Goal: Task Accomplishment & Management: Use online tool/utility

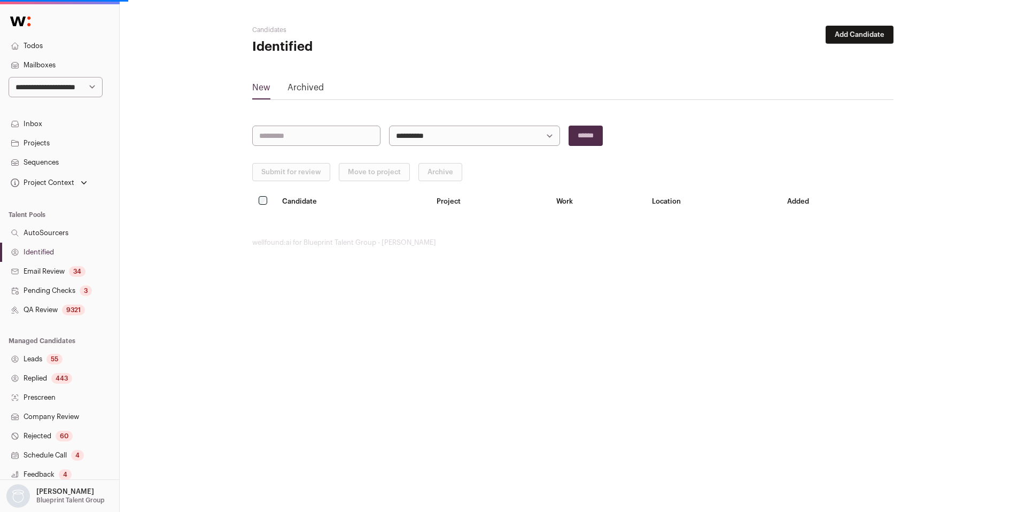
click at [58, 256] on link "Identified" at bounding box center [59, 252] width 119 height 19
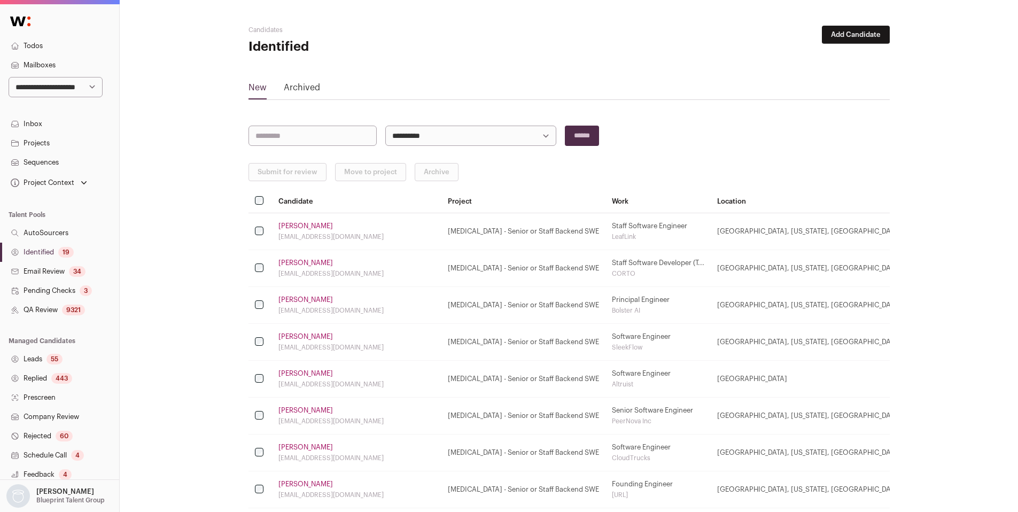
click at [35, 250] on link "Identified 19" at bounding box center [59, 252] width 119 height 19
click at [296, 374] on link "Bailey Stoner" at bounding box center [305, 373] width 55 height 9
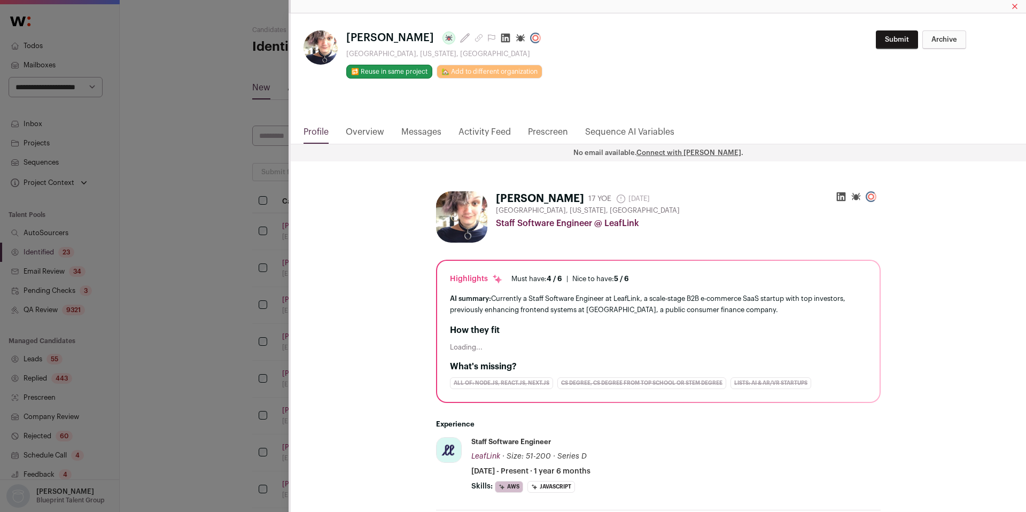
click at [500, 37] on icon "Close modal via background" at bounding box center [505, 38] width 11 height 11
click at [196, 119] on div "Bailey Stoner Last update: 9 days ago San Francisco, California, United States …" at bounding box center [513, 256] width 1026 height 512
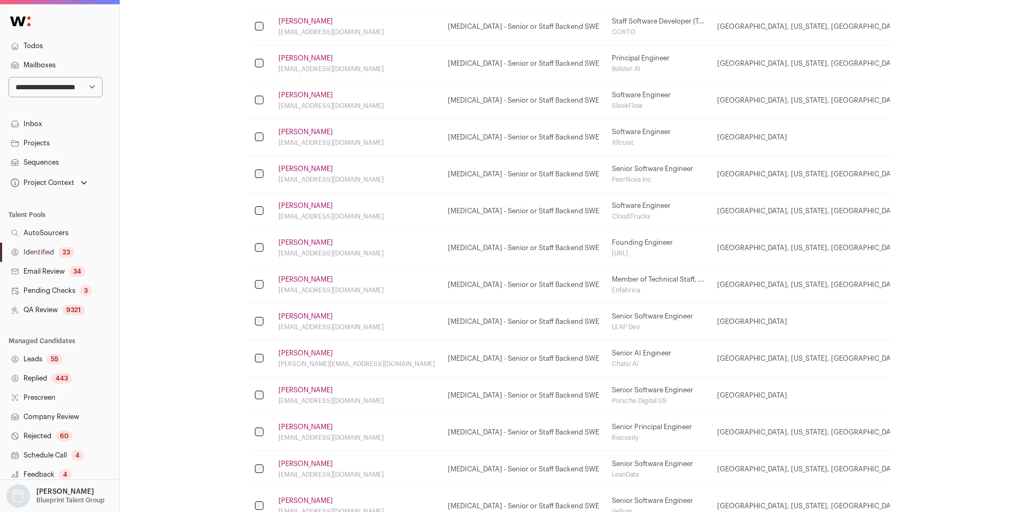
scroll to position [394, 0]
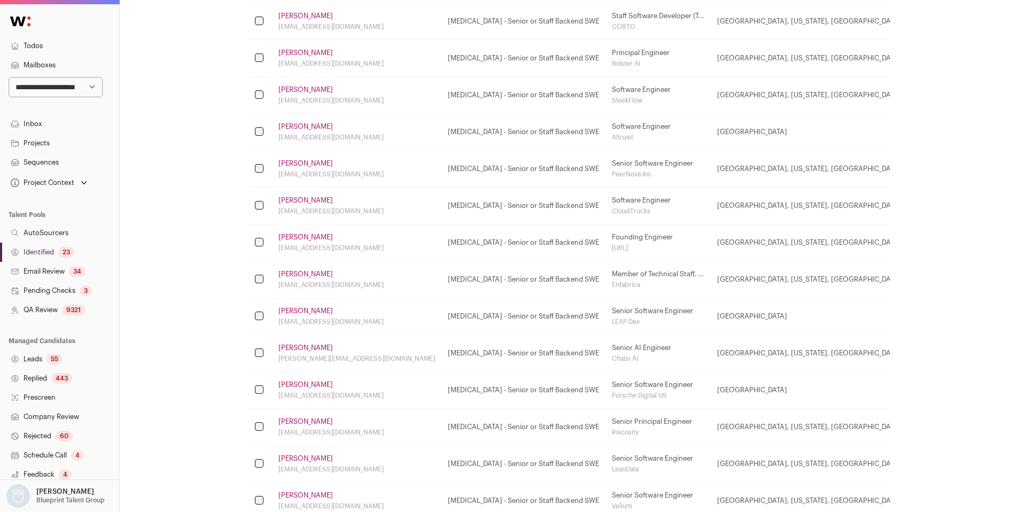
click at [294, 346] on link "Alex Panait" at bounding box center [305, 348] width 55 height 9
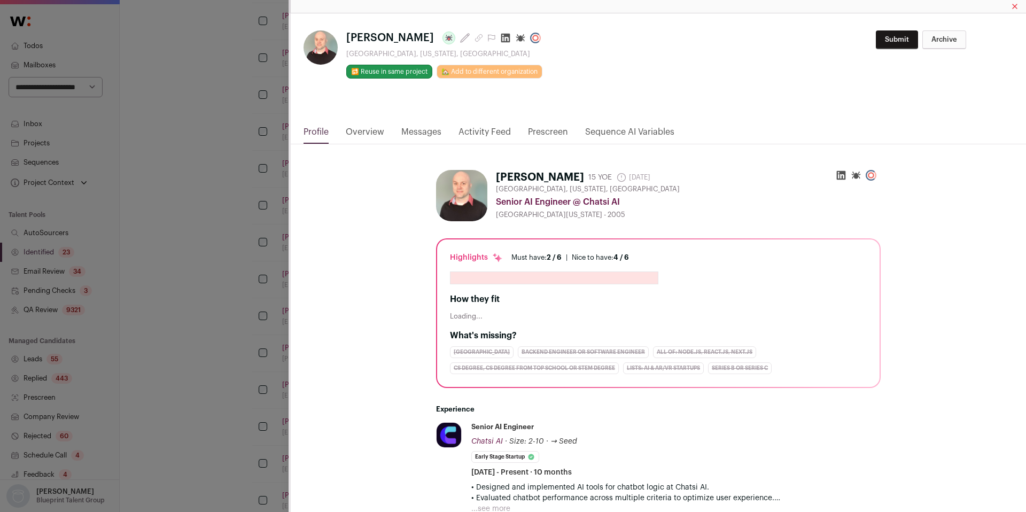
click at [501, 38] on icon "Close modal via background" at bounding box center [505, 38] width 9 height 9
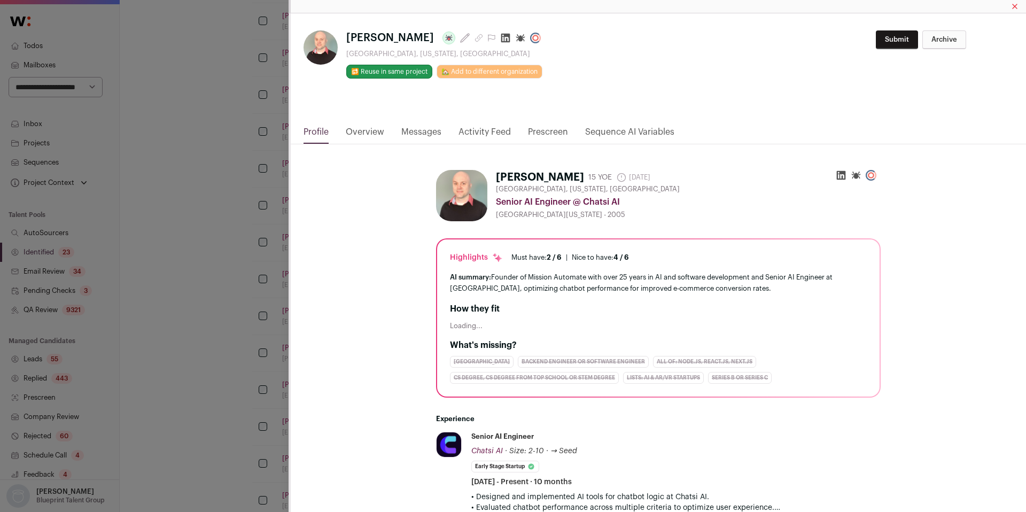
click at [188, 143] on div "Alex Panait Last update: 7 days ago Mountain View, California, United States 🔂 …" at bounding box center [513, 256] width 1026 height 512
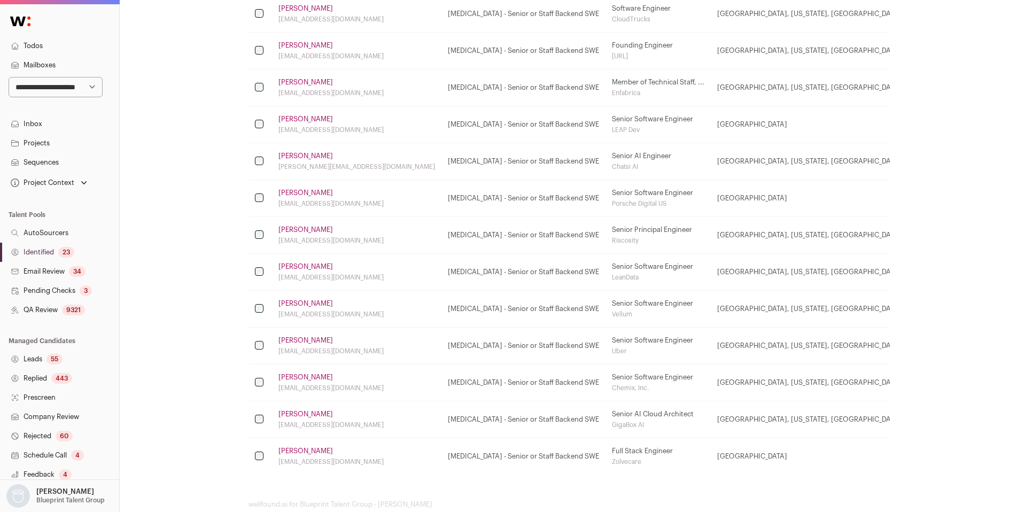
scroll to position [609, 0]
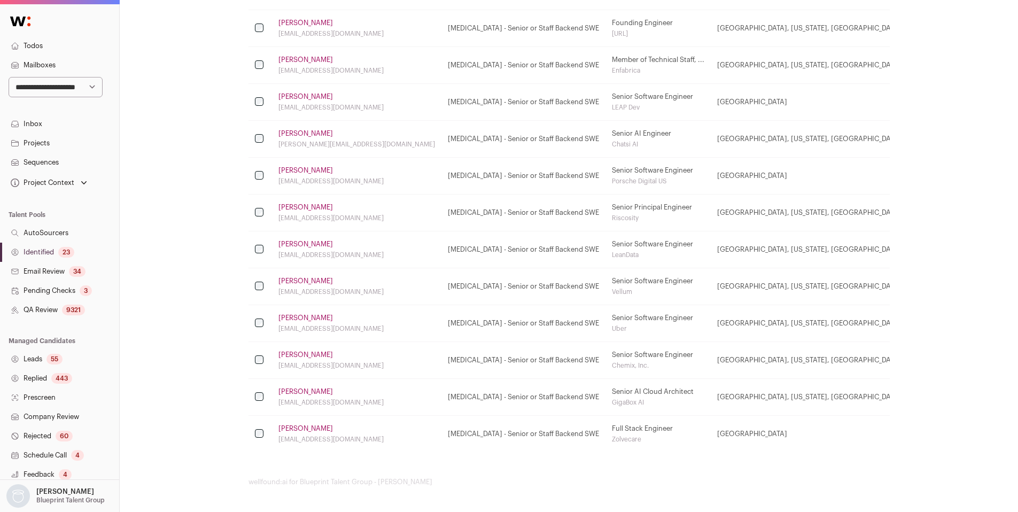
click at [64, 252] on div "23" at bounding box center [66, 252] width 16 height 11
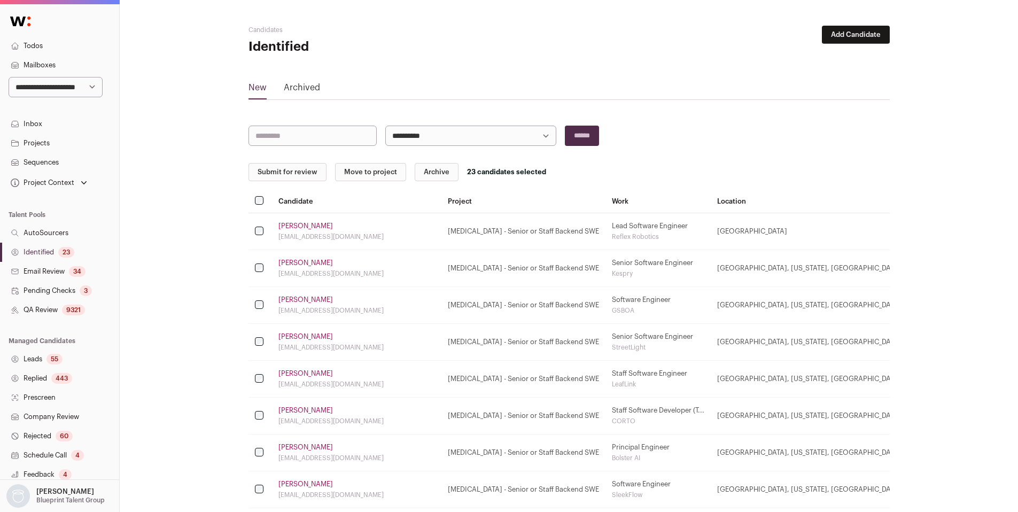
click at [274, 176] on button "Submit for review" at bounding box center [288, 172] width 78 height 18
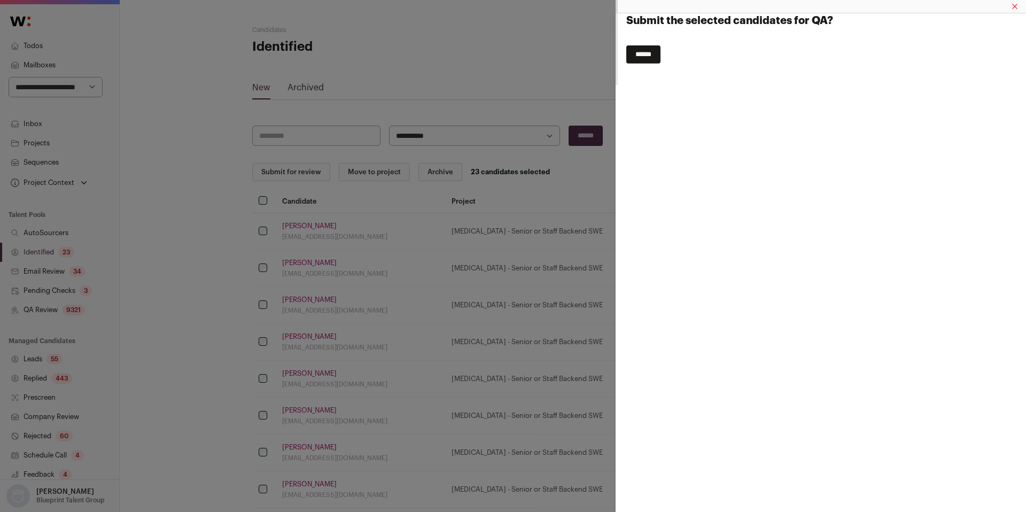
click at [642, 52] on input "******" at bounding box center [643, 54] width 34 height 18
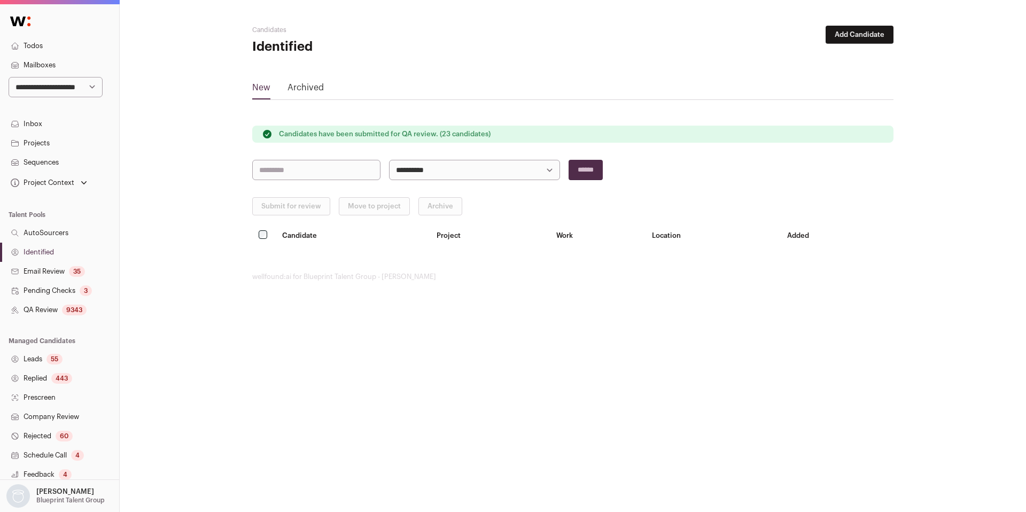
click at [38, 314] on link "QA Review 9343" at bounding box center [59, 309] width 119 height 19
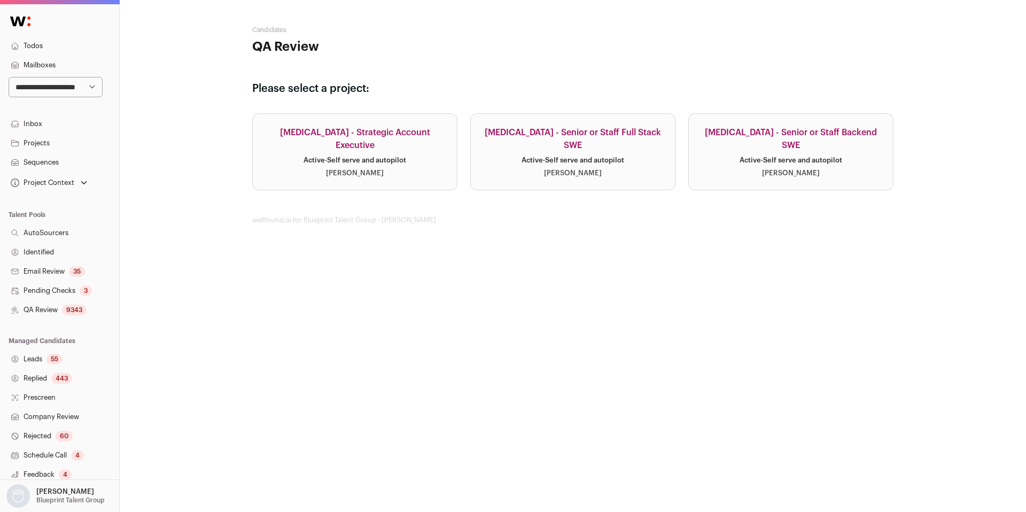
click at [740, 171] on link "Squint - Senior or Staff Backend SWE Active · Self serve and autopilot Najalyn …" at bounding box center [790, 151] width 205 height 77
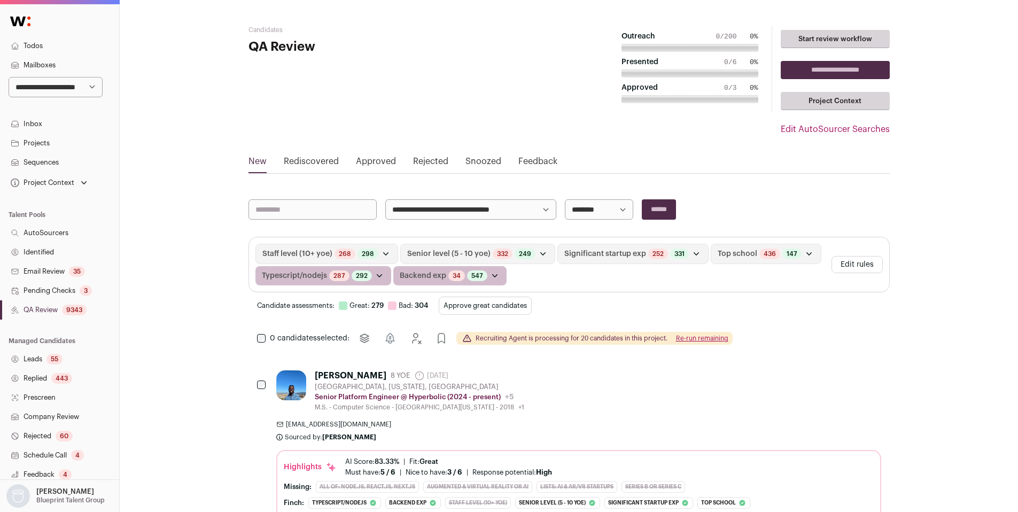
click at [56, 90] on select "**********" at bounding box center [56, 87] width 94 height 20
select select "****"
click at [9, 77] on select "**********" at bounding box center [56, 87] width 94 height 20
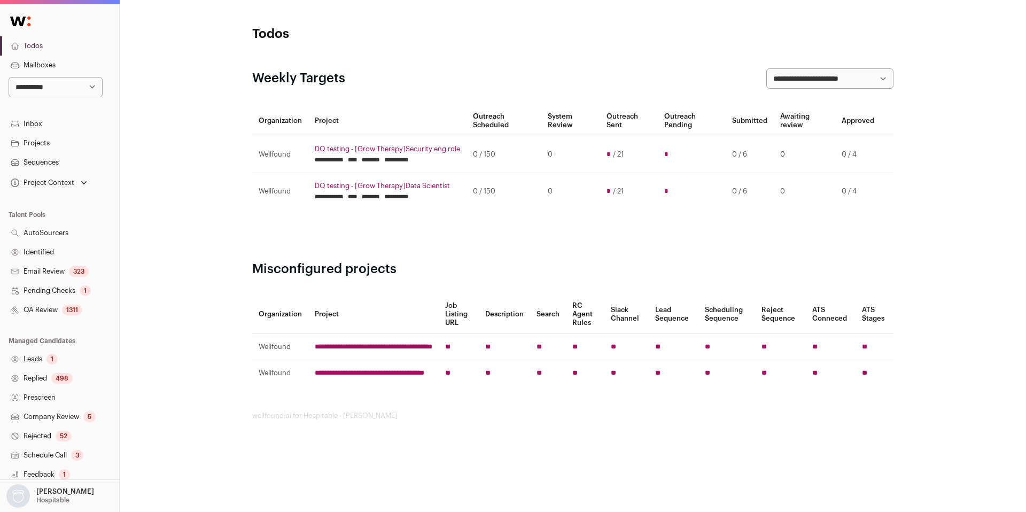
click at [48, 307] on link "QA Review 1311" at bounding box center [59, 309] width 119 height 19
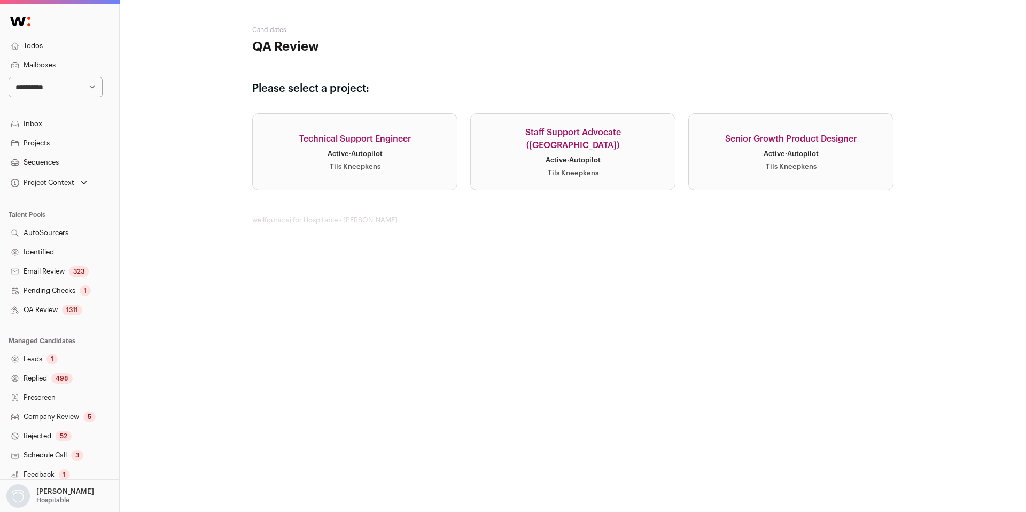
click at [422, 179] on link "Technical Support Engineer Active · Autopilot Tils Kneepkens" at bounding box center [354, 151] width 205 height 77
click at [815, 147] on link "Senior Growth Product Designer Active · Autopilot Tils Kneepkens" at bounding box center [790, 151] width 205 height 77
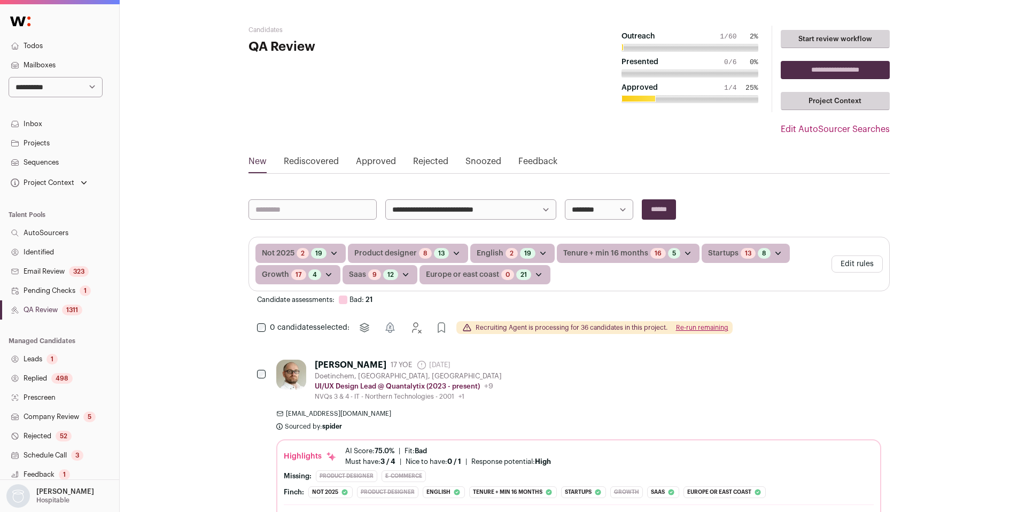
drag, startPoint x: 850, startPoint y: 262, endPoint x: 848, endPoint y: 267, distance: 5.8
click at [850, 262] on button "Edit rules" at bounding box center [857, 263] width 51 height 17
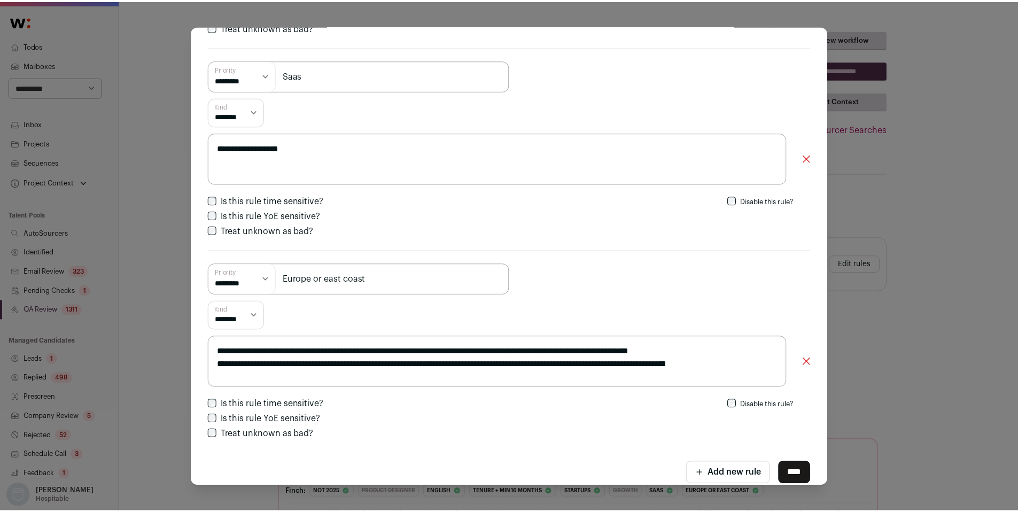
scroll to position [1263, 0]
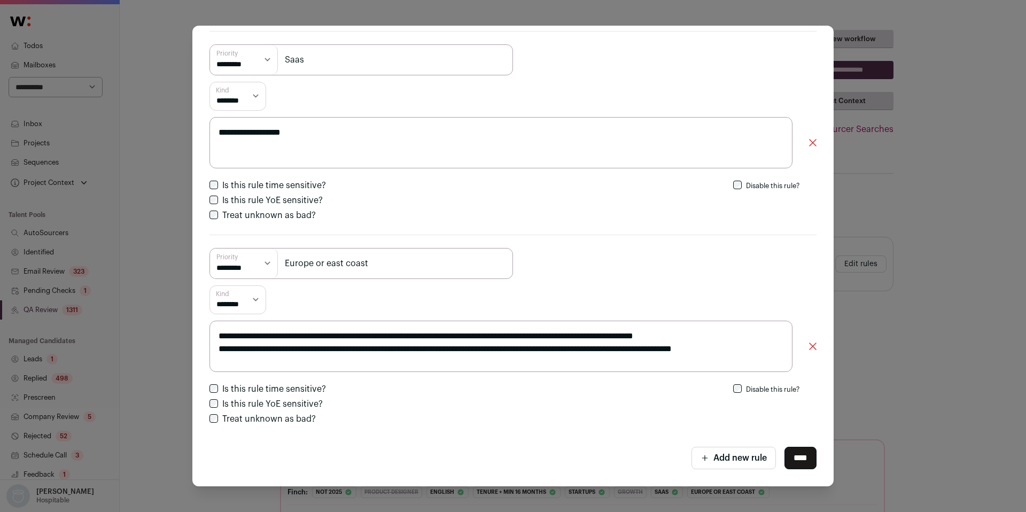
click at [937, 264] on div "**********" at bounding box center [513, 256] width 1026 height 512
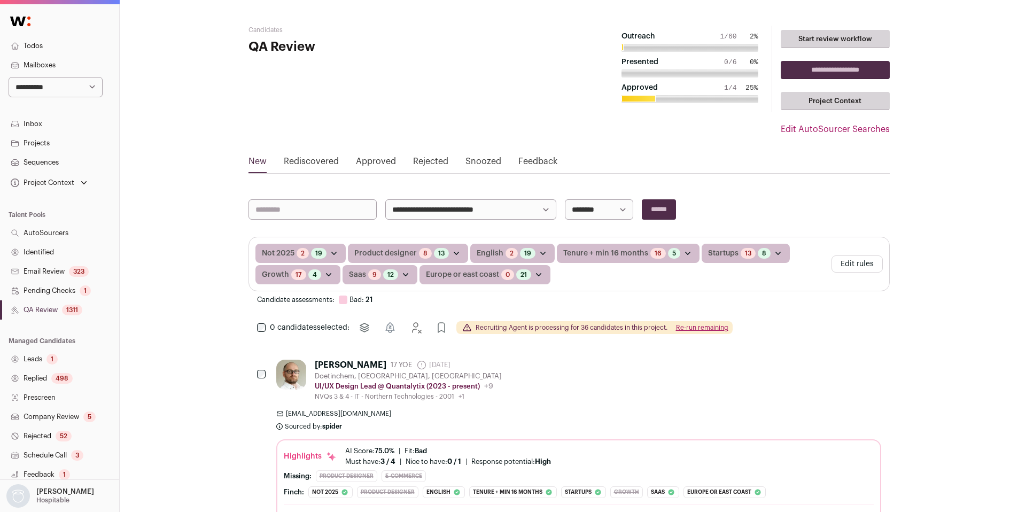
click at [854, 271] on button "Edit rules" at bounding box center [857, 263] width 51 height 17
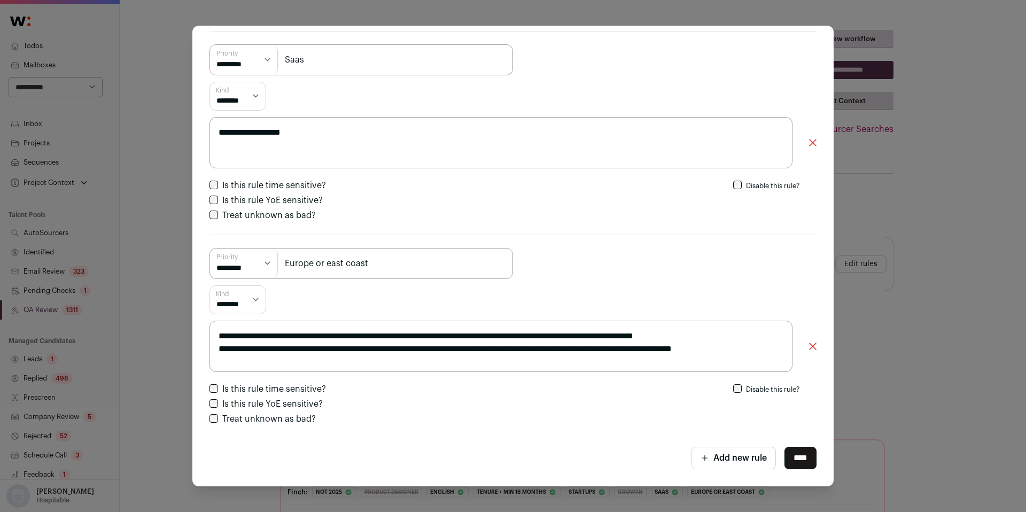
click at [941, 237] on div "**********" at bounding box center [513, 256] width 1026 height 512
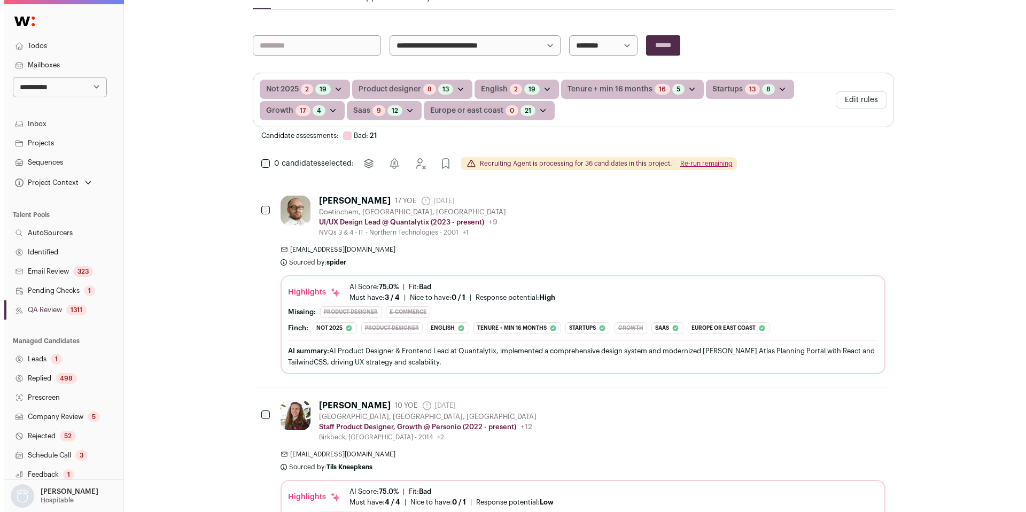
scroll to position [166, 0]
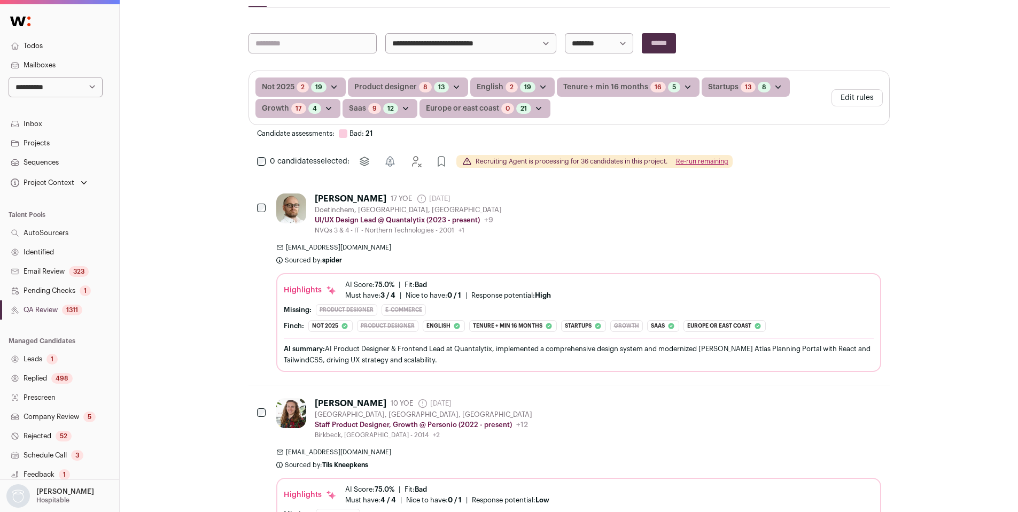
click at [854, 97] on button "Edit rules" at bounding box center [857, 97] width 51 height 17
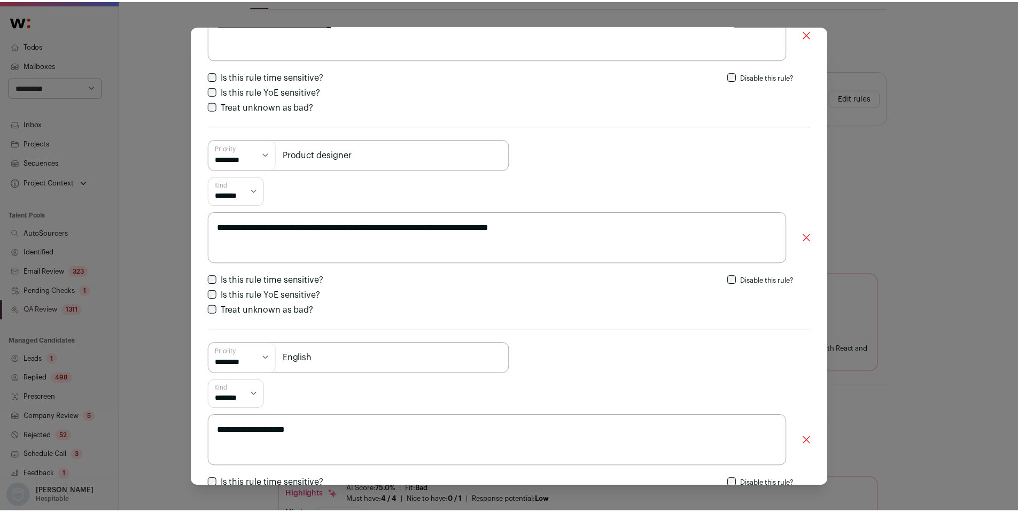
scroll to position [149, 0]
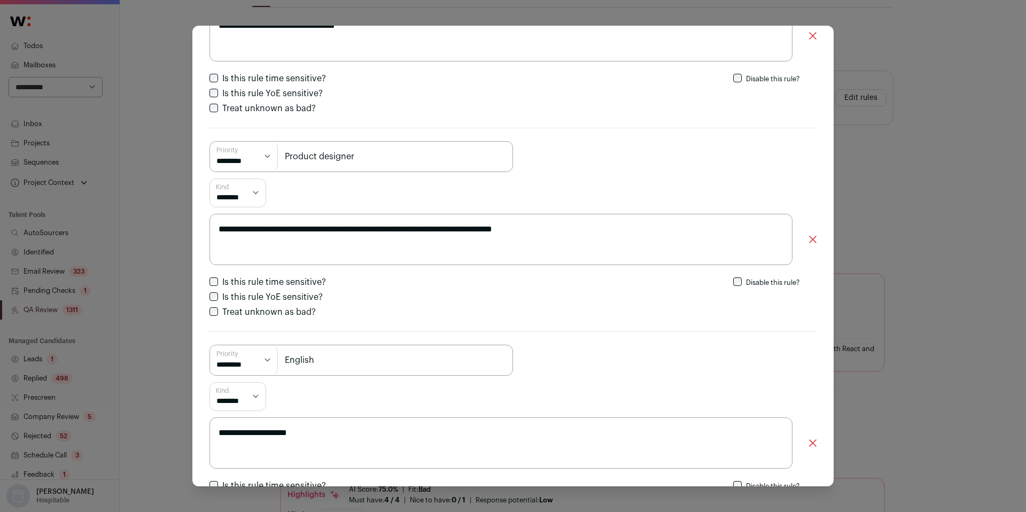
click at [146, 308] on div "**********" at bounding box center [513, 256] width 1026 height 512
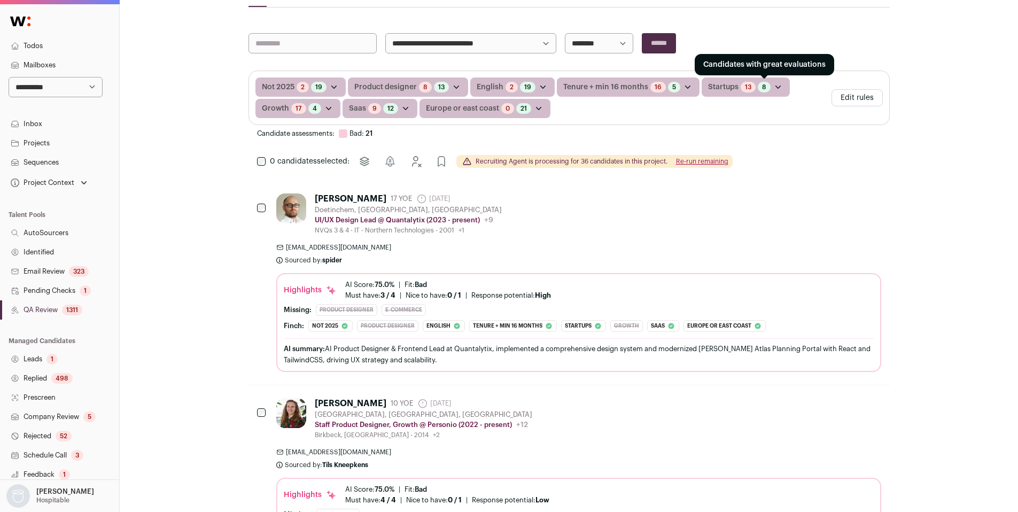
click at [762, 87] on link "8" at bounding box center [764, 87] width 4 height 9
click at [773, 87] on icon "Open dropdown" at bounding box center [778, 87] width 11 height 11
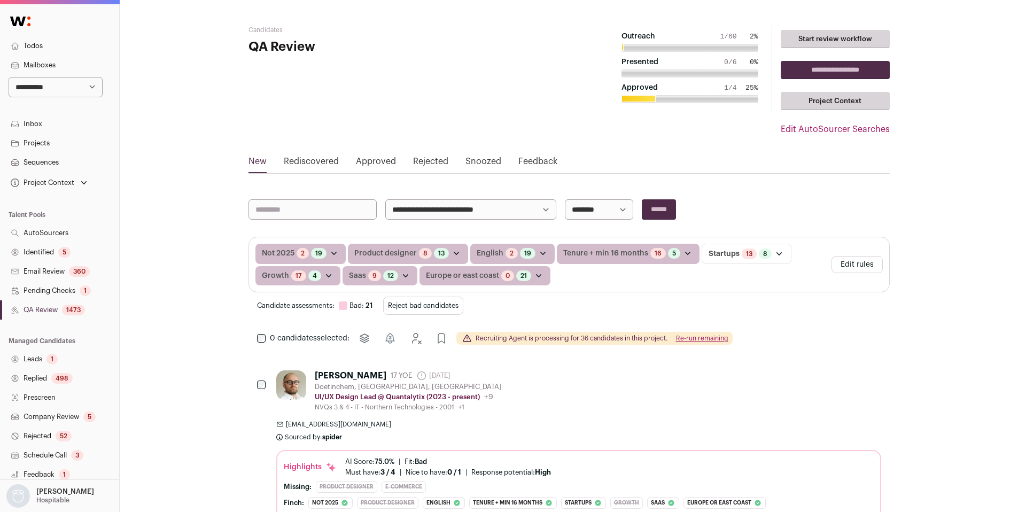
click at [844, 265] on button "Edit rules" at bounding box center [857, 264] width 51 height 17
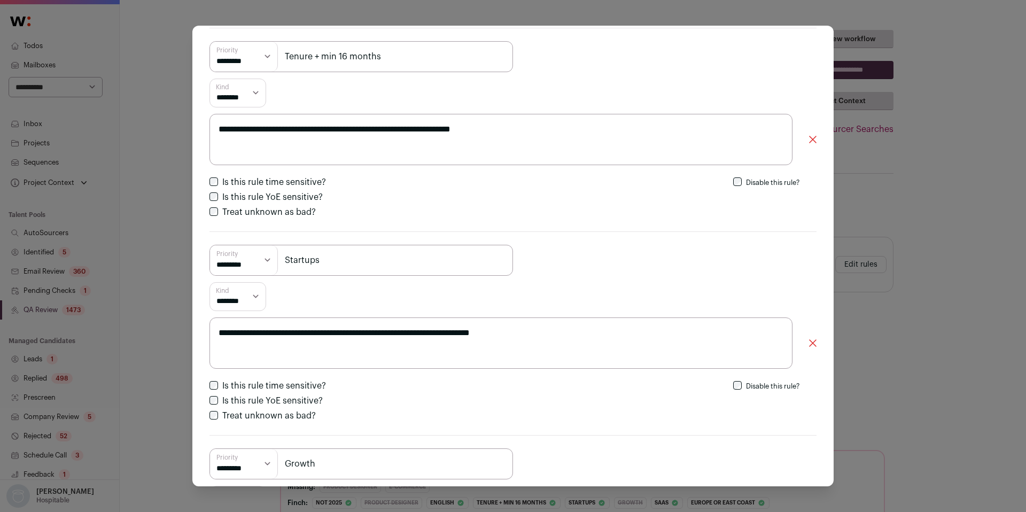
scroll to position [664, 0]
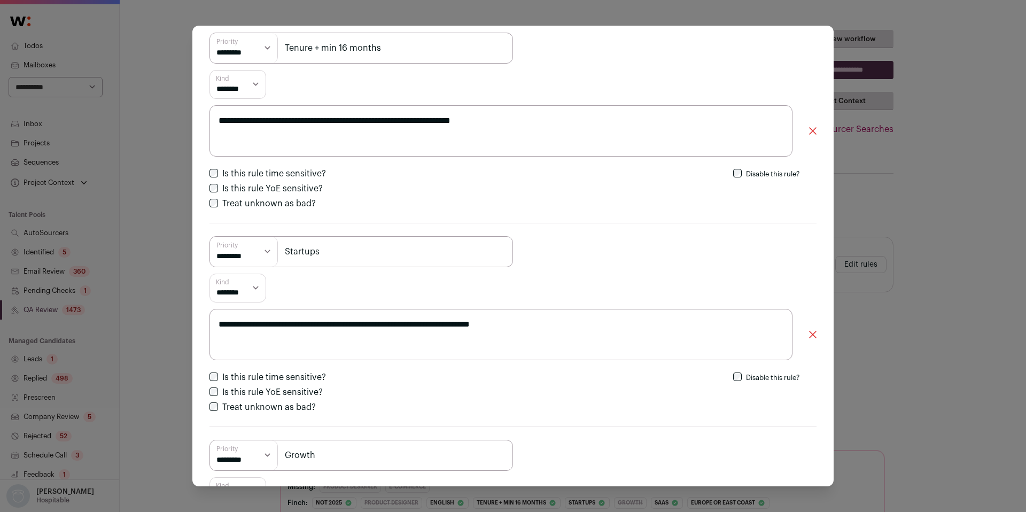
click at [957, 249] on div "**********" at bounding box center [513, 256] width 1026 height 512
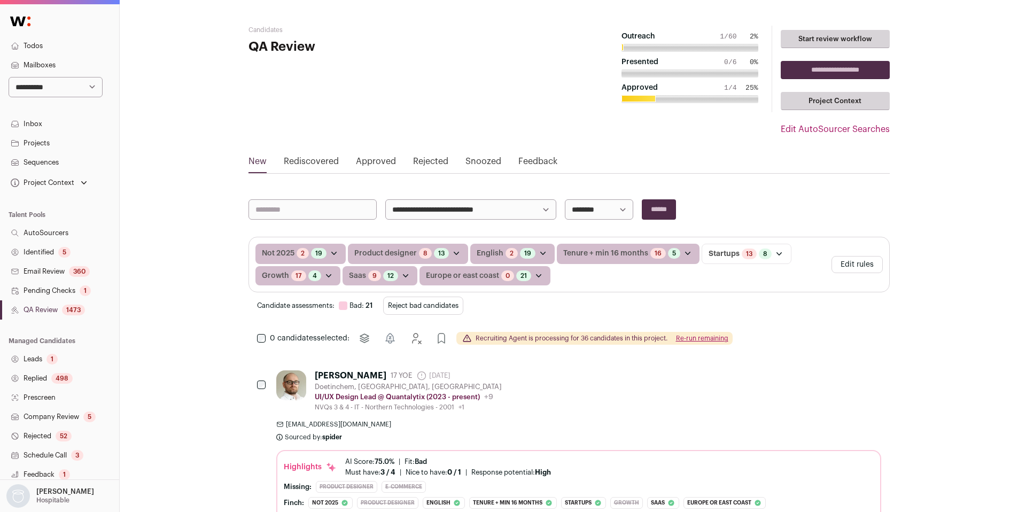
click at [64, 252] on div "5" at bounding box center [64, 252] width 12 height 11
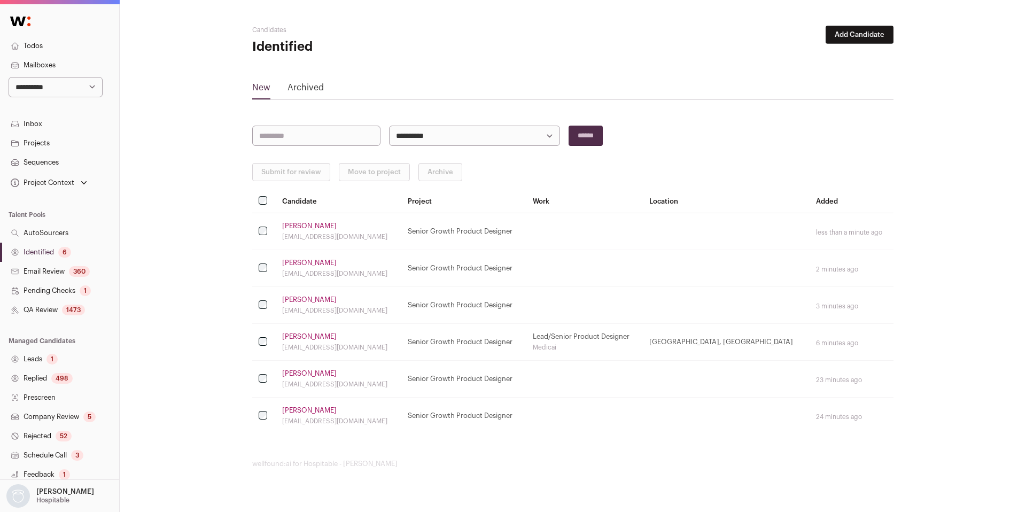
click at [38, 254] on link "Identified 6" at bounding box center [59, 252] width 119 height 19
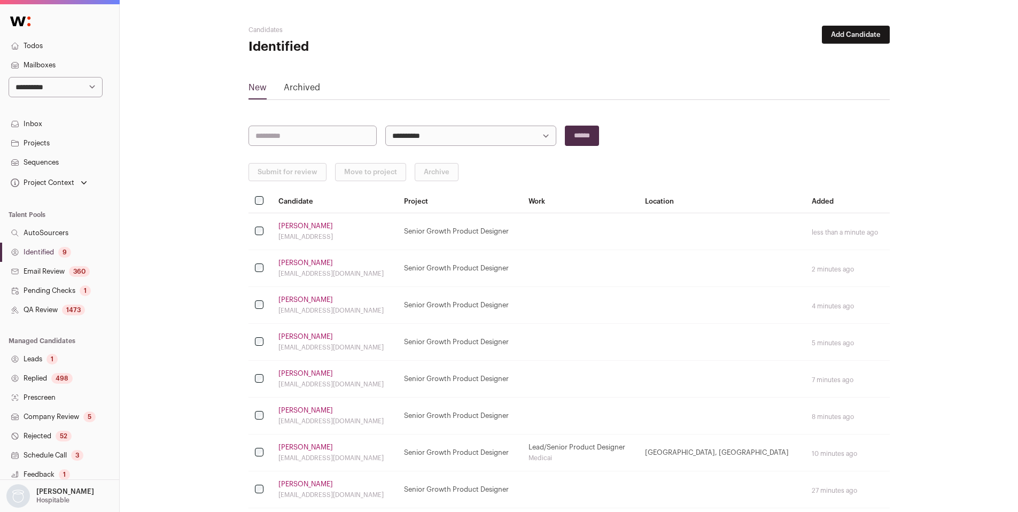
click at [36, 245] on link "Identified 9" at bounding box center [59, 252] width 119 height 19
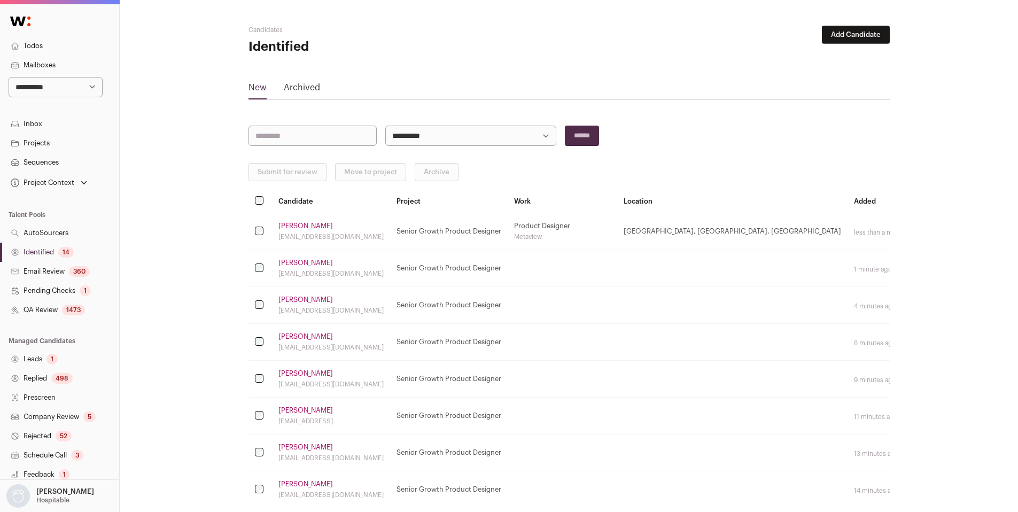
click at [59, 309] on link "QA Review 1473" at bounding box center [59, 309] width 119 height 19
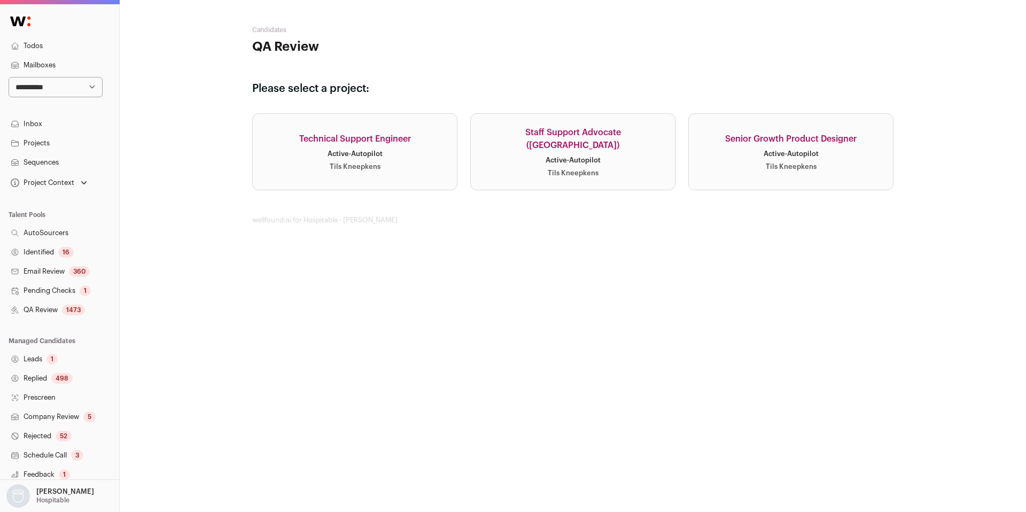
click at [822, 143] on div "Senior Growth Product Designer" at bounding box center [790, 139] width 131 height 13
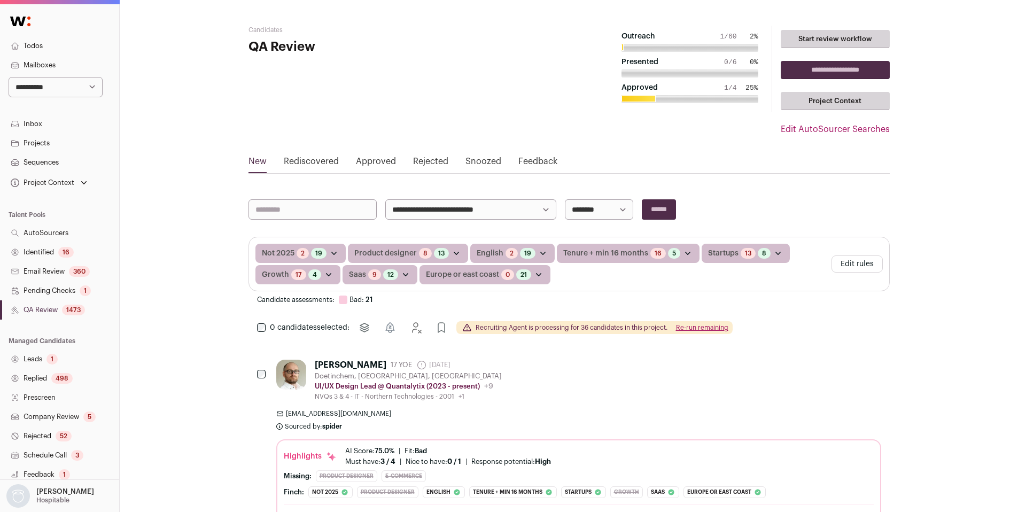
click at [858, 263] on button "Edit rules" at bounding box center [857, 263] width 51 height 17
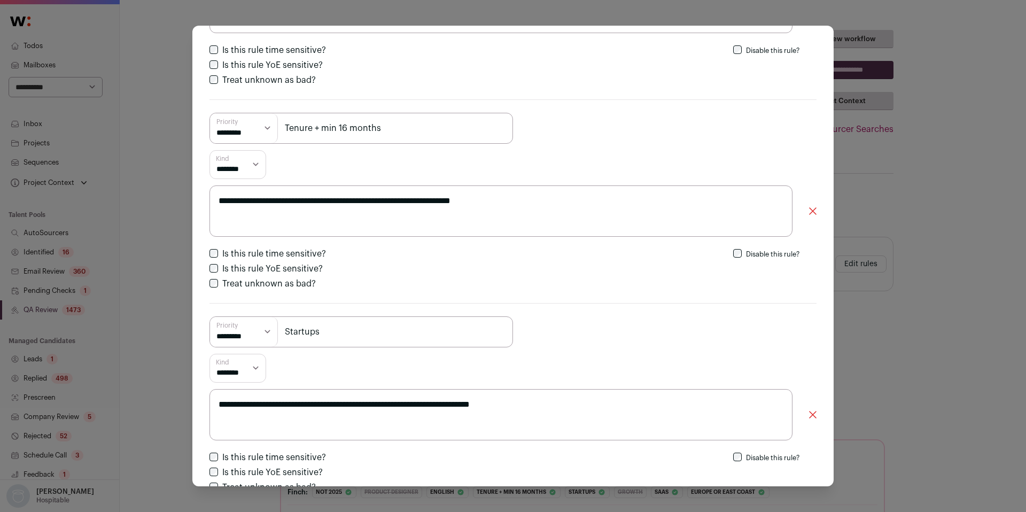
scroll to position [585, 0]
